Goal: Task Accomplishment & Management: Manage account settings

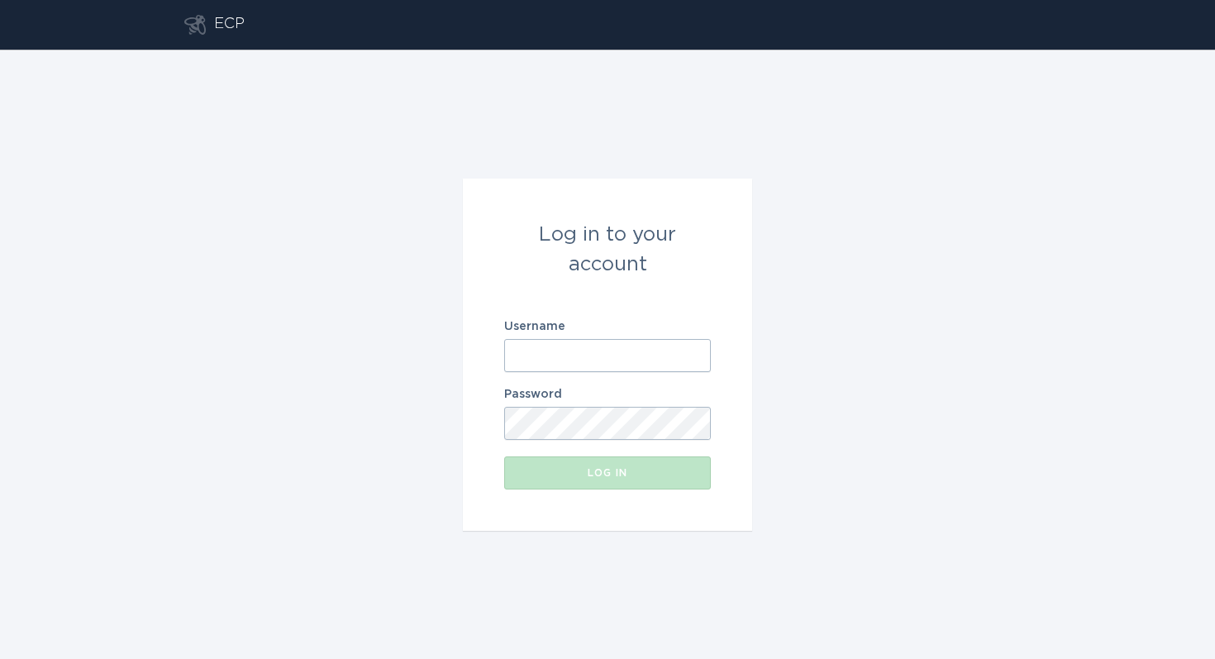
click at [574, 353] on input "Username" at bounding box center [607, 355] width 207 height 33
click at [0, 658] on com-1password-button at bounding box center [0, 659] width 0 height 0
type input "[EMAIL_ADDRESS][DOMAIN_NAME]"
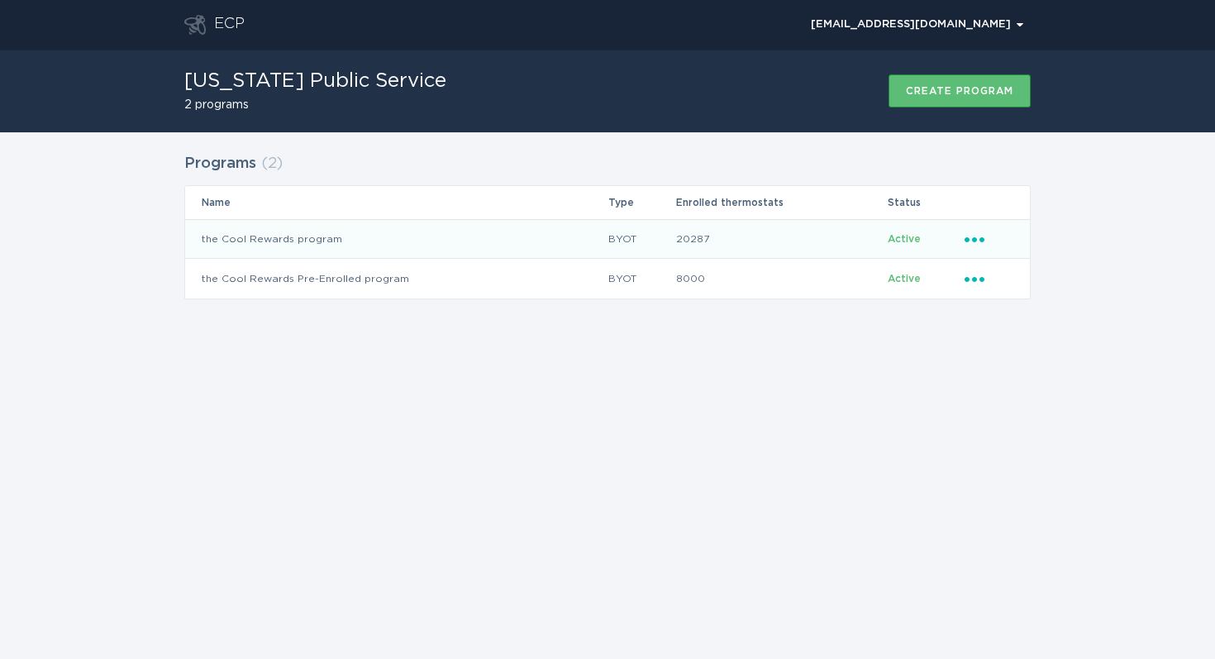
click at [971, 231] on icon "Ellipsis" at bounding box center [976, 237] width 23 height 14
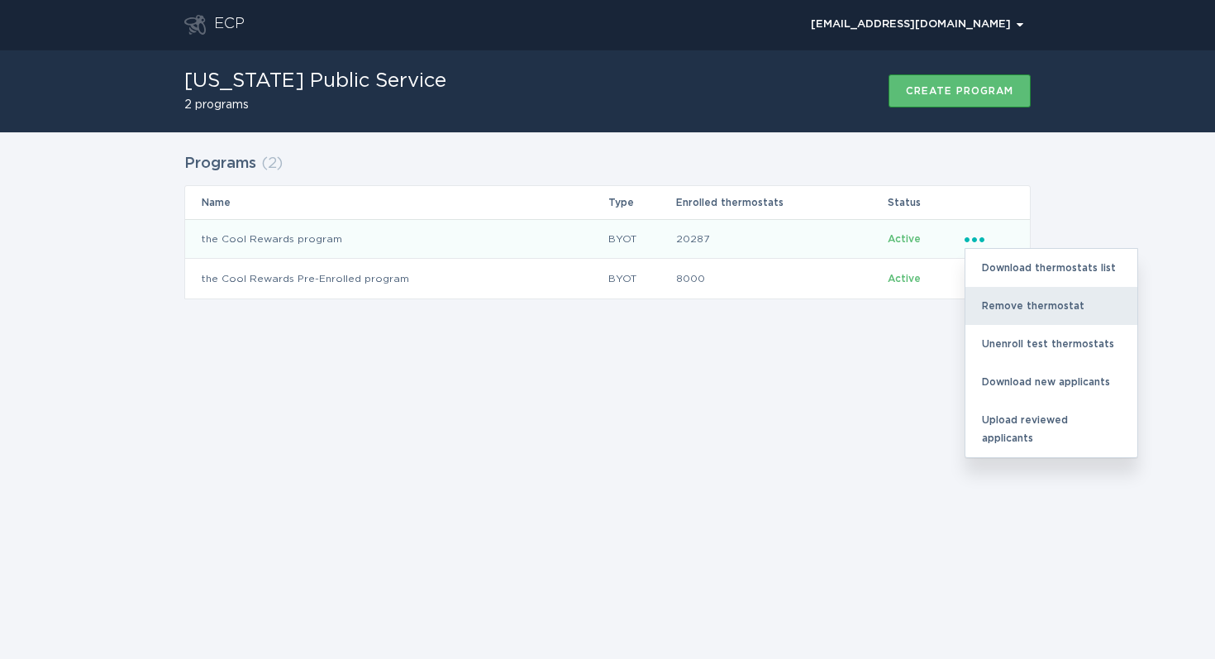
click at [1013, 307] on div "Remove thermostat" at bounding box center [1051, 306] width 172 height 38
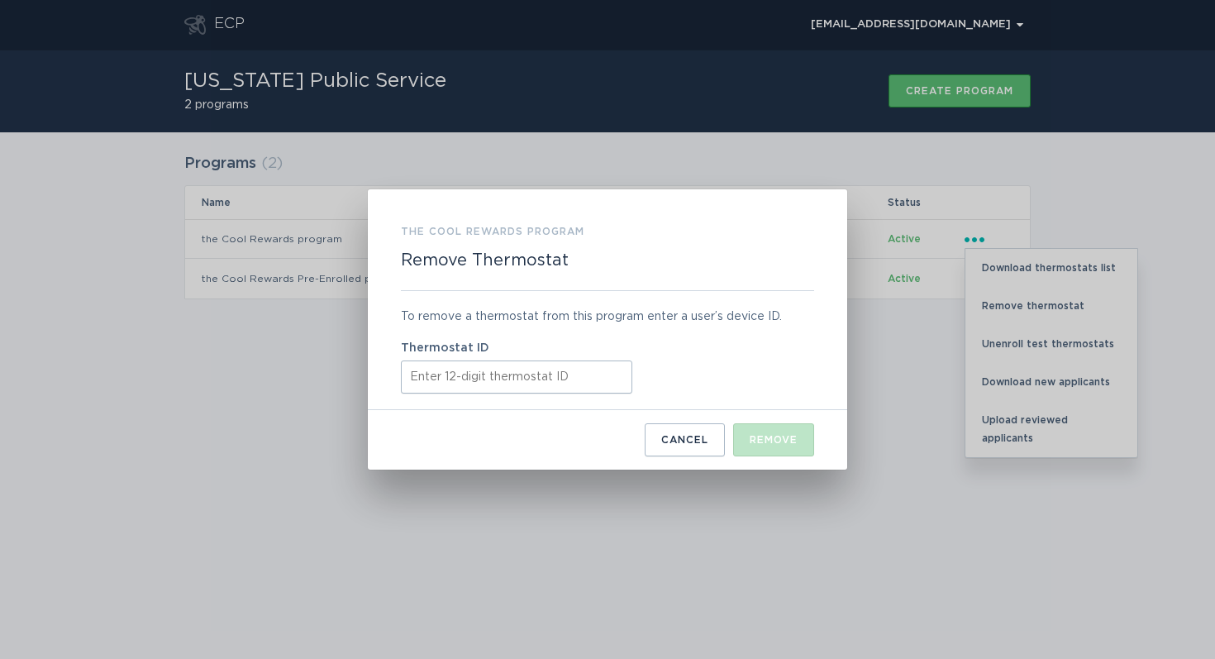
click at [490, 369] on input "Thermostat ID" at bounding box center [516, 376] width 231 height 33
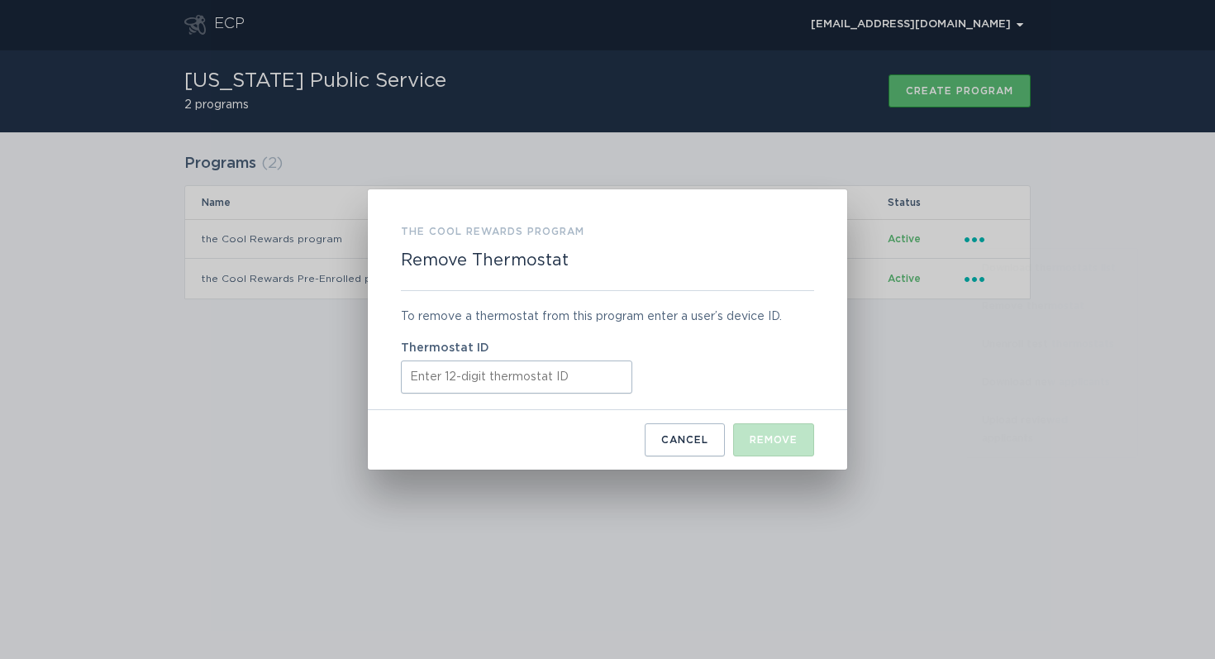
paste input "532522450981"
type input "532522450981"
click at [780, 450] on button "Remove" at bounding box center [773, 439] width 81 height 33
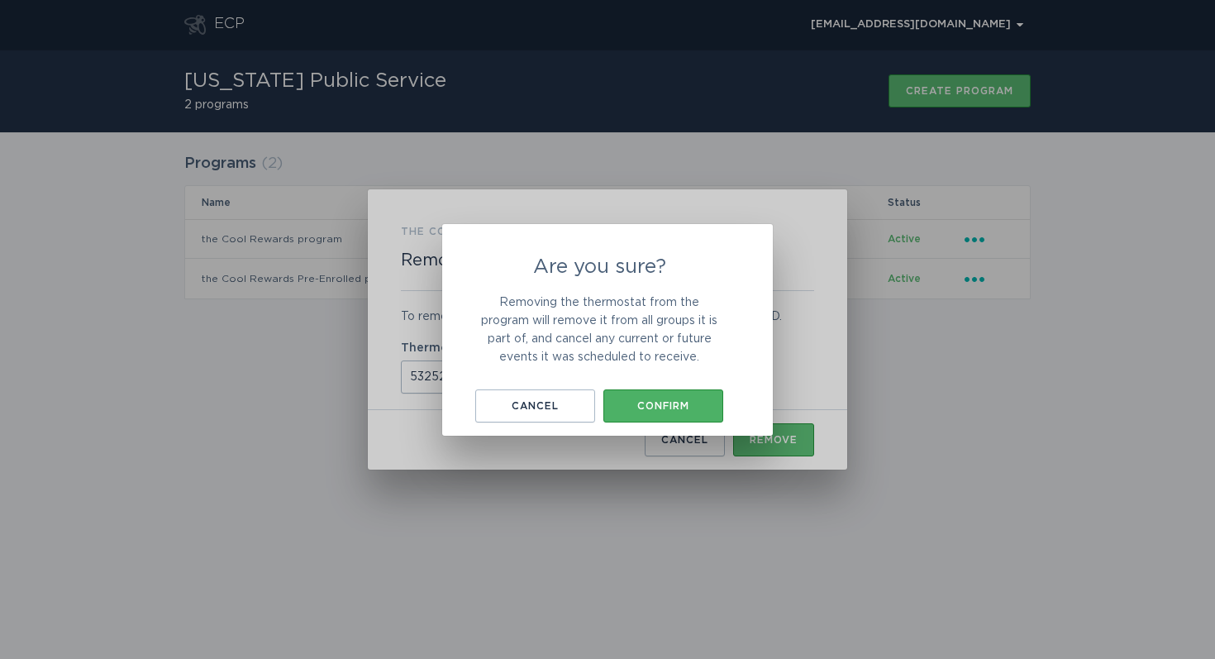
click at [668, 404] on div "Confirm" at bounding box center [663, 406] width 103 height 10
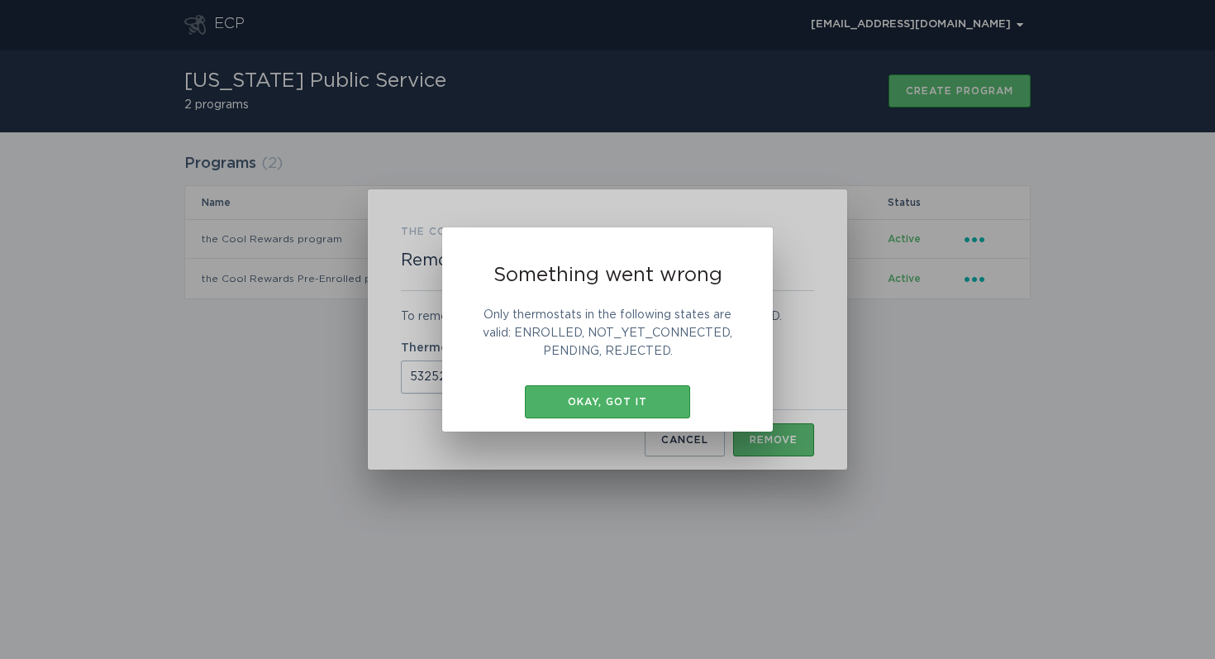
click at [591, 393] on button "Okay, got it" at bounding box center [607, 401] width 165 height 33
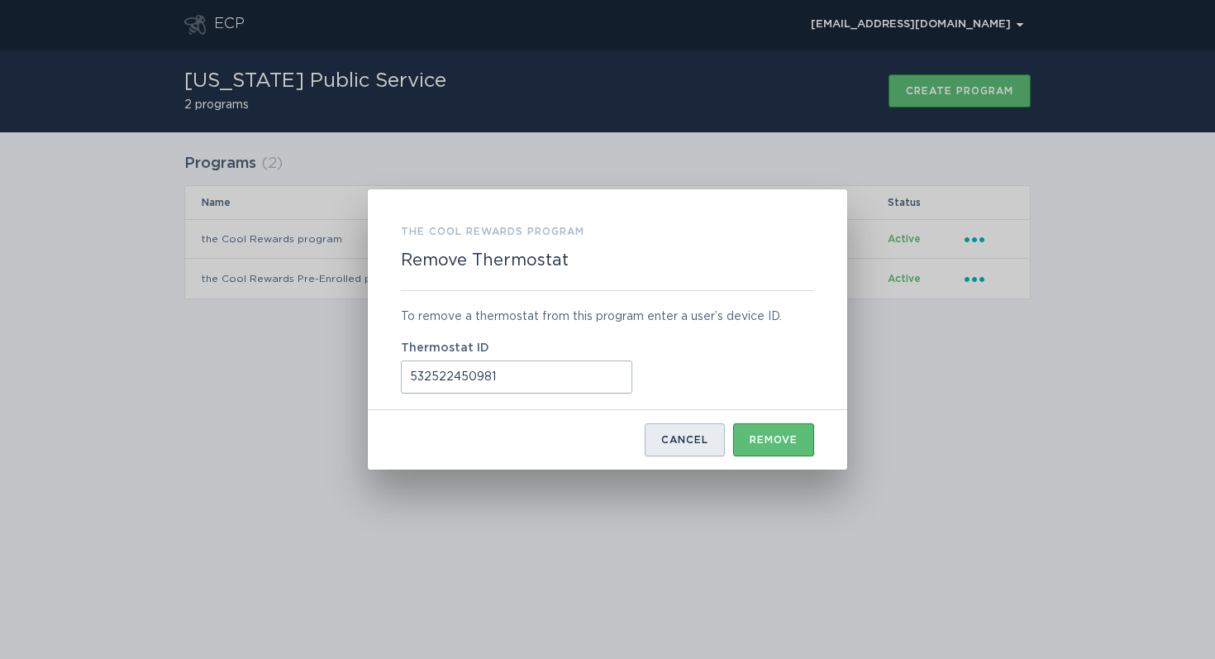
click at [692, 441] on div "Cancel" at bounding box center [684, 440] width 47 height 10
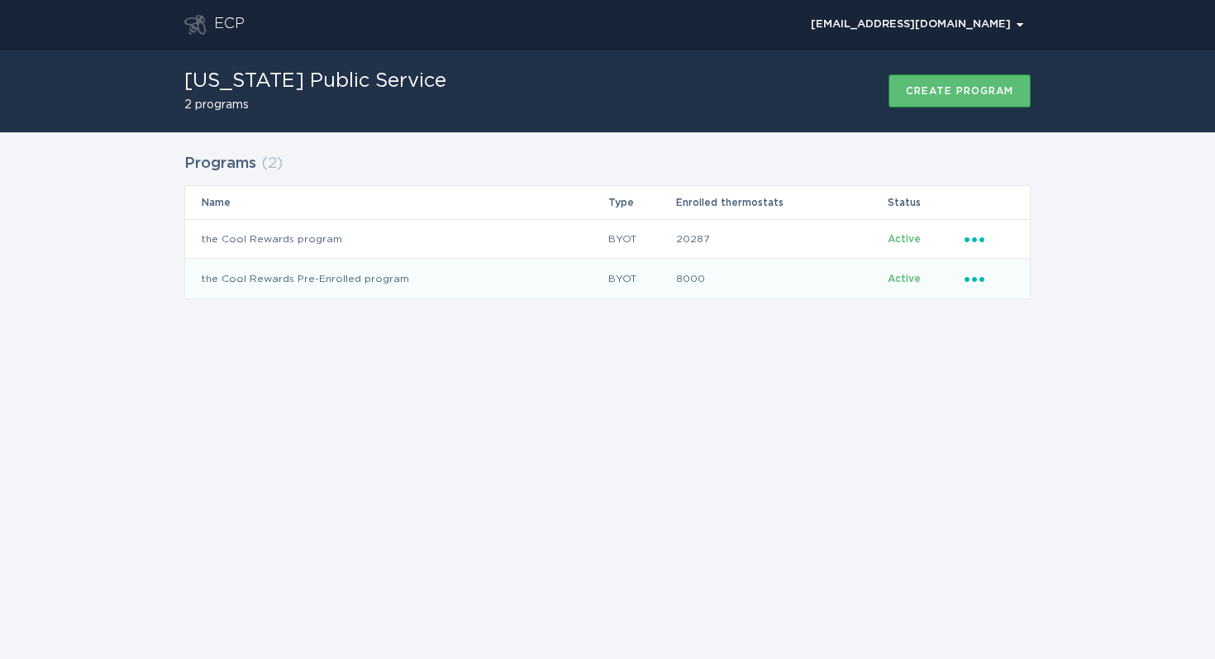
click at [964, 279] on td "Ellipsis" at bounding box center [997, 279] width 66 height 40
